Goal: Find specific page/section

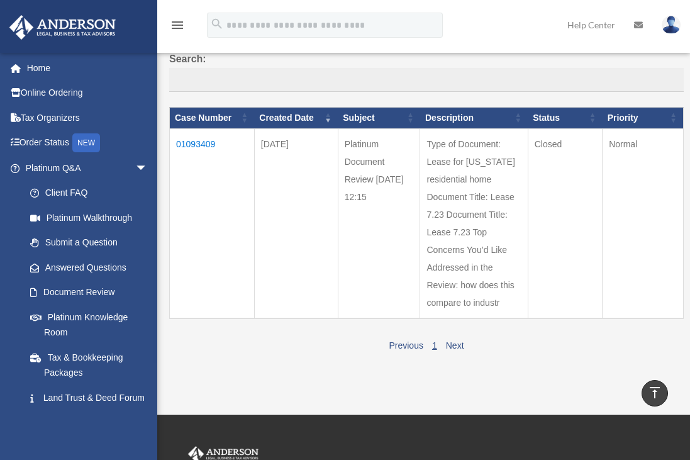
scroll to position [63, 0]
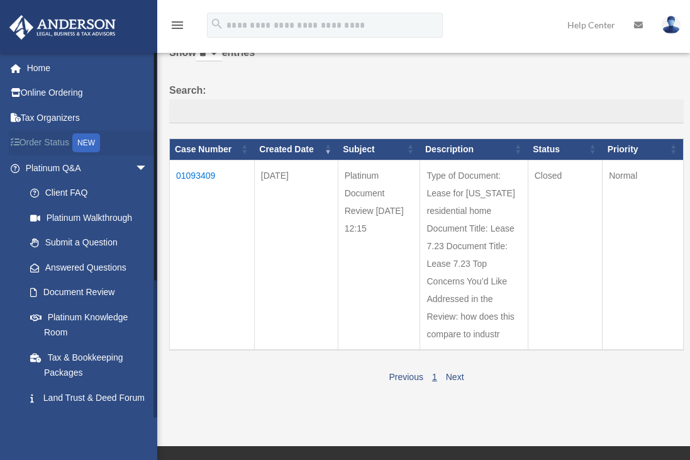
click at [98, 144] on div "NEW" at bounding box center [86, 142] width 28 height 19
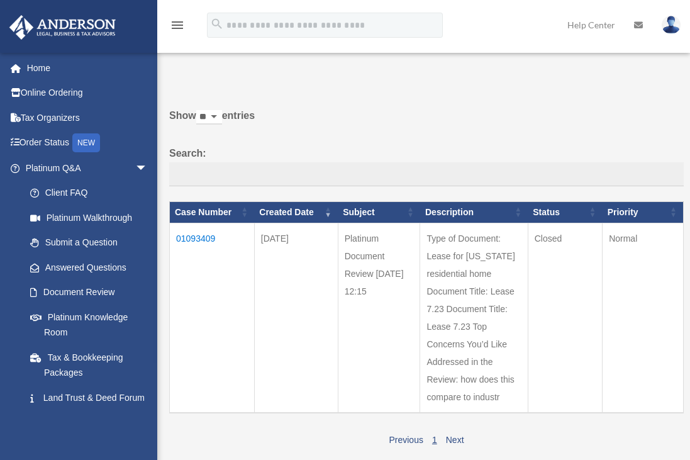
scroll to position [63, 0]
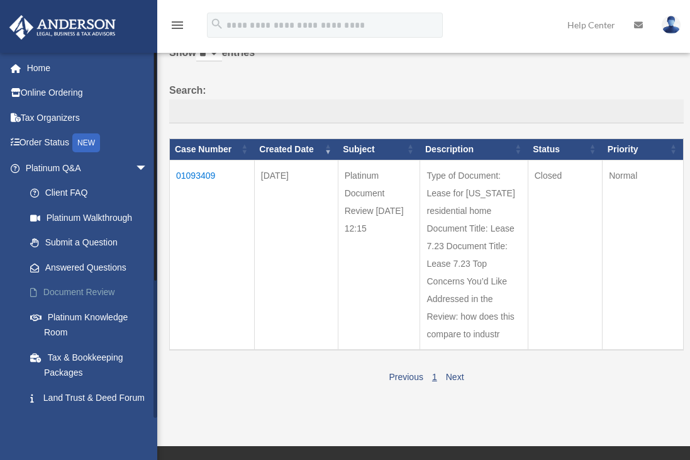
click at [105, 292] on link "Document Review" at bounding box center [92, 292] width 149 height 25
